Goal: Information Seeking & Learning: Learn about a topic

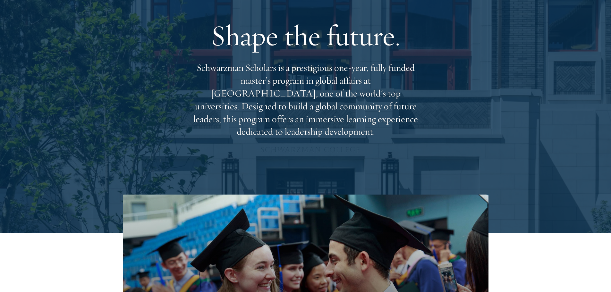
scroll to position [64, 0]
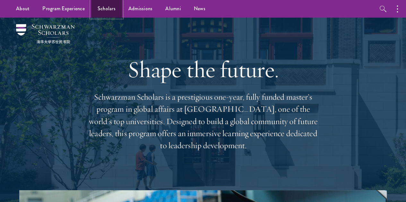
click at [107, 14] on link "Scholars" at bounding box center [106, 9] width 31 height 18
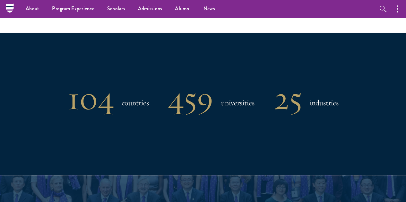
scroll to position [481, 0]
